Goal: Information Seeking & Learning: Learn about a topic

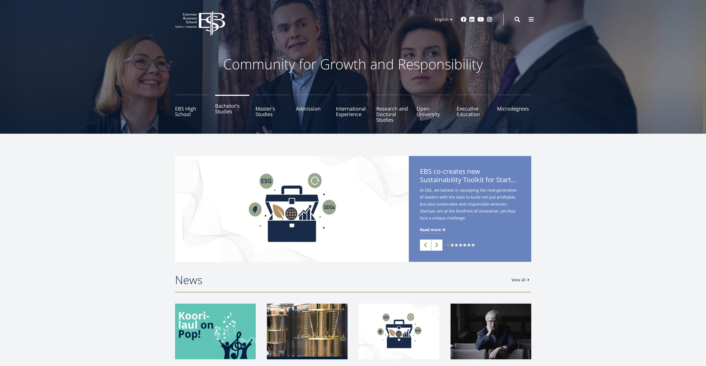
click at [218, 111] on link "Bachelor's Studies" at bounding box center [232, 109] width 34 height 28
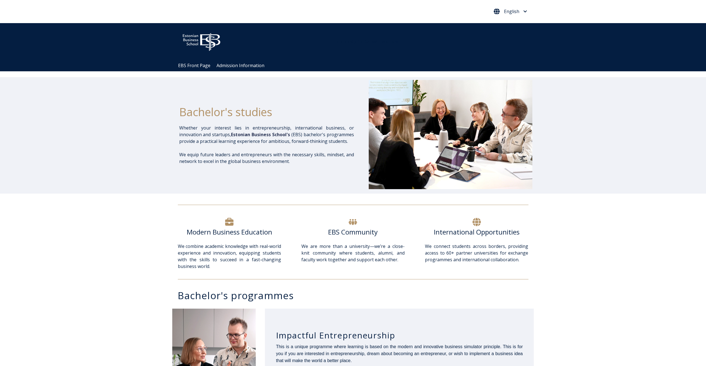
click at [508, 13] on span "English" at bounding box center [511, 11] width 15 height 4
click at [508, 25] on link "Eesti Keel" at bounding box center [510, 23] width 26 height 9
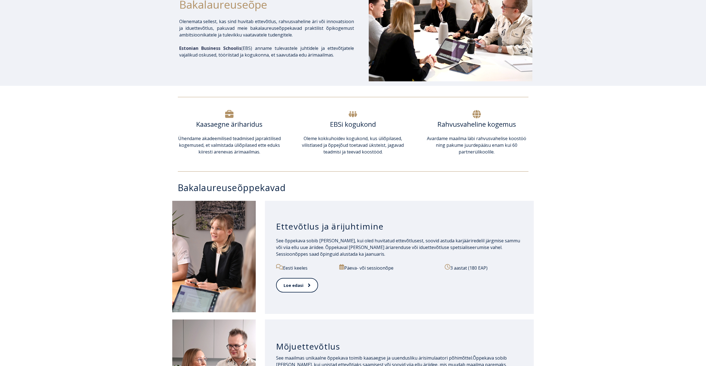
scroll to position [139, 0]
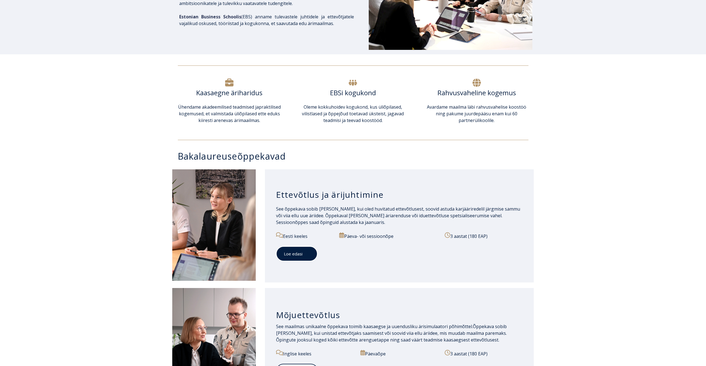
click at [295, 258] on link "Loe edasi" at bounding box center [296, 253] width 41 height 15
